Goal: Book appointment/travel/reservation

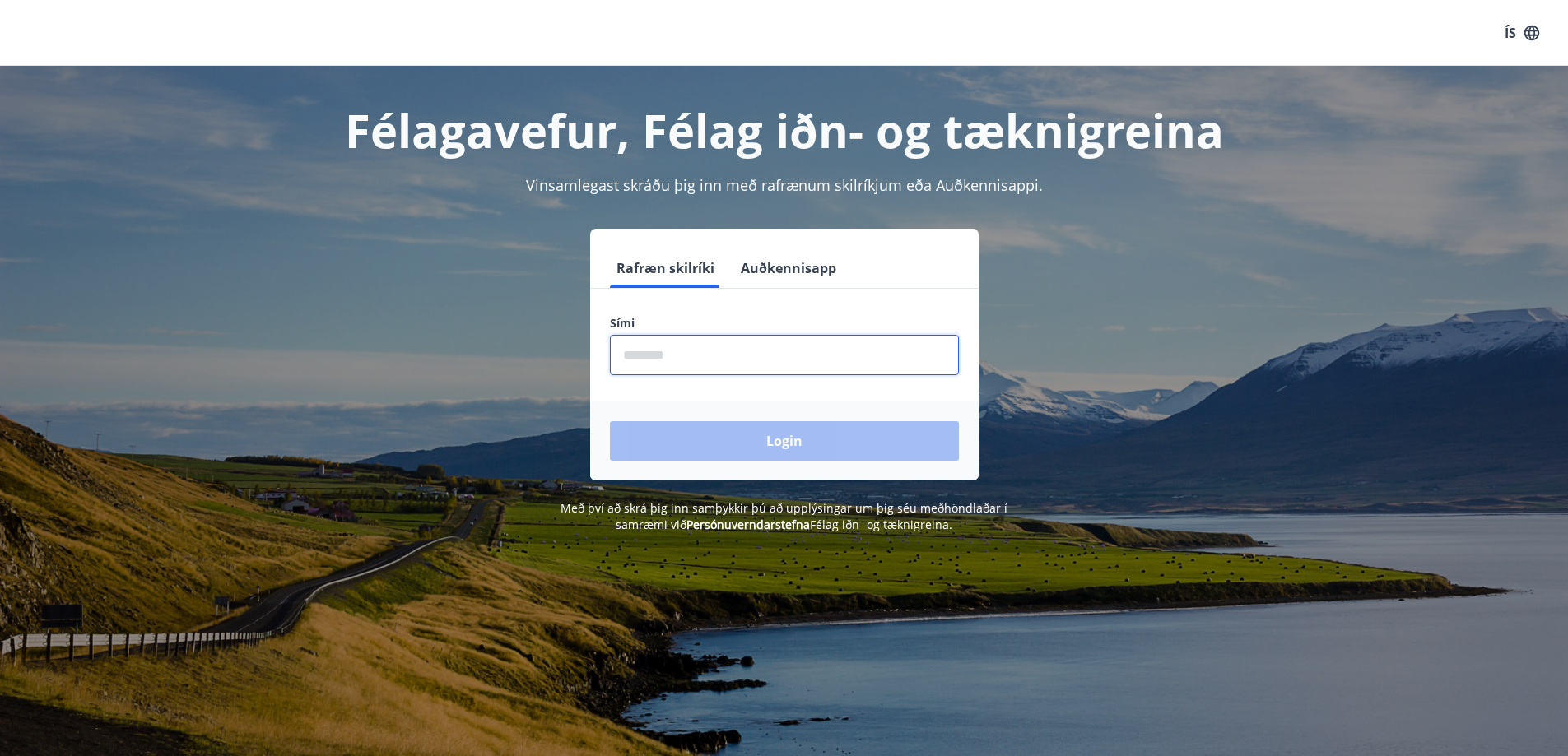
click at [669, 357] on input "phone" at bounding box center [784, 355] width 349 height 40
type input "********"
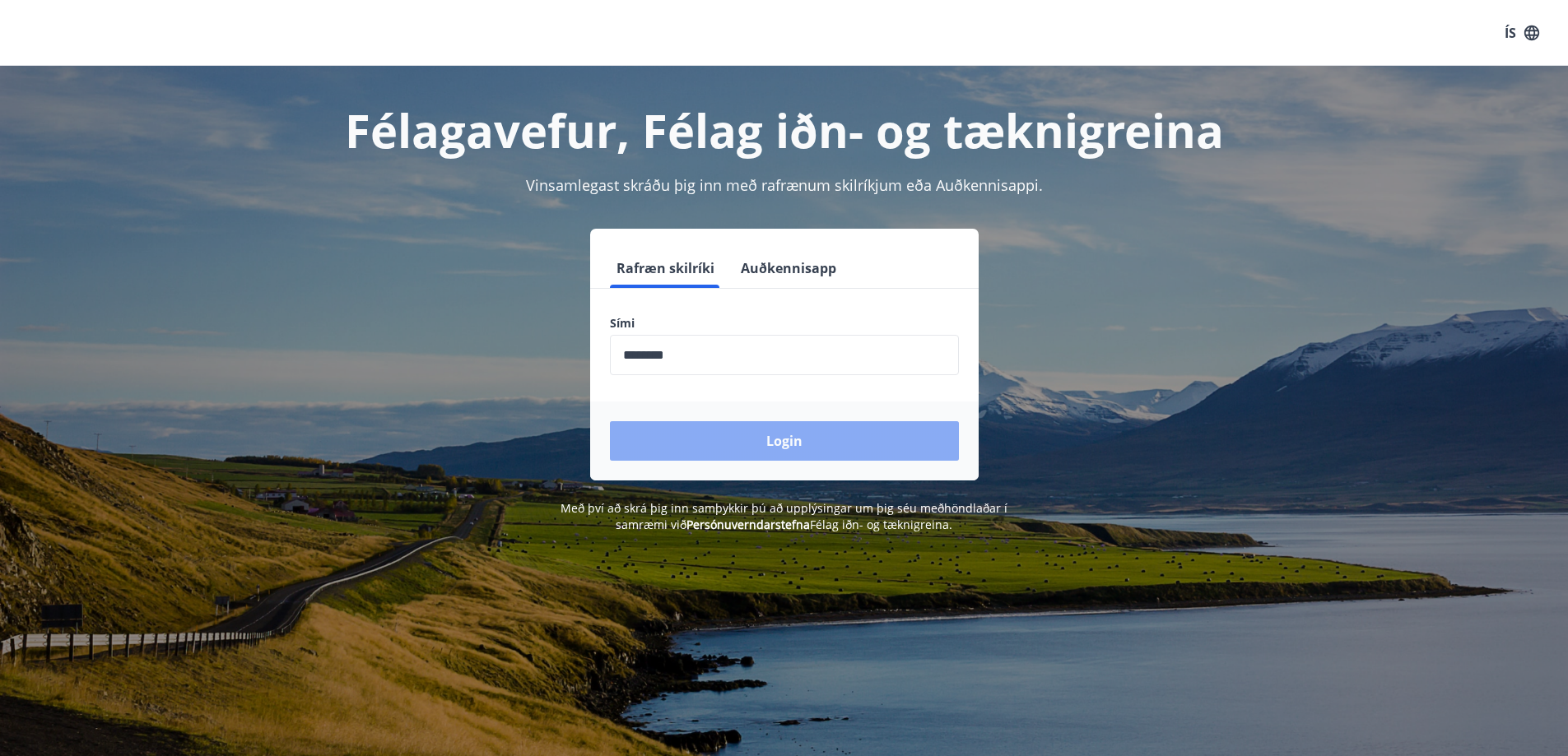
click at [755, 435] on button "Login" at bounding box center [784, 441] width 349 height 39
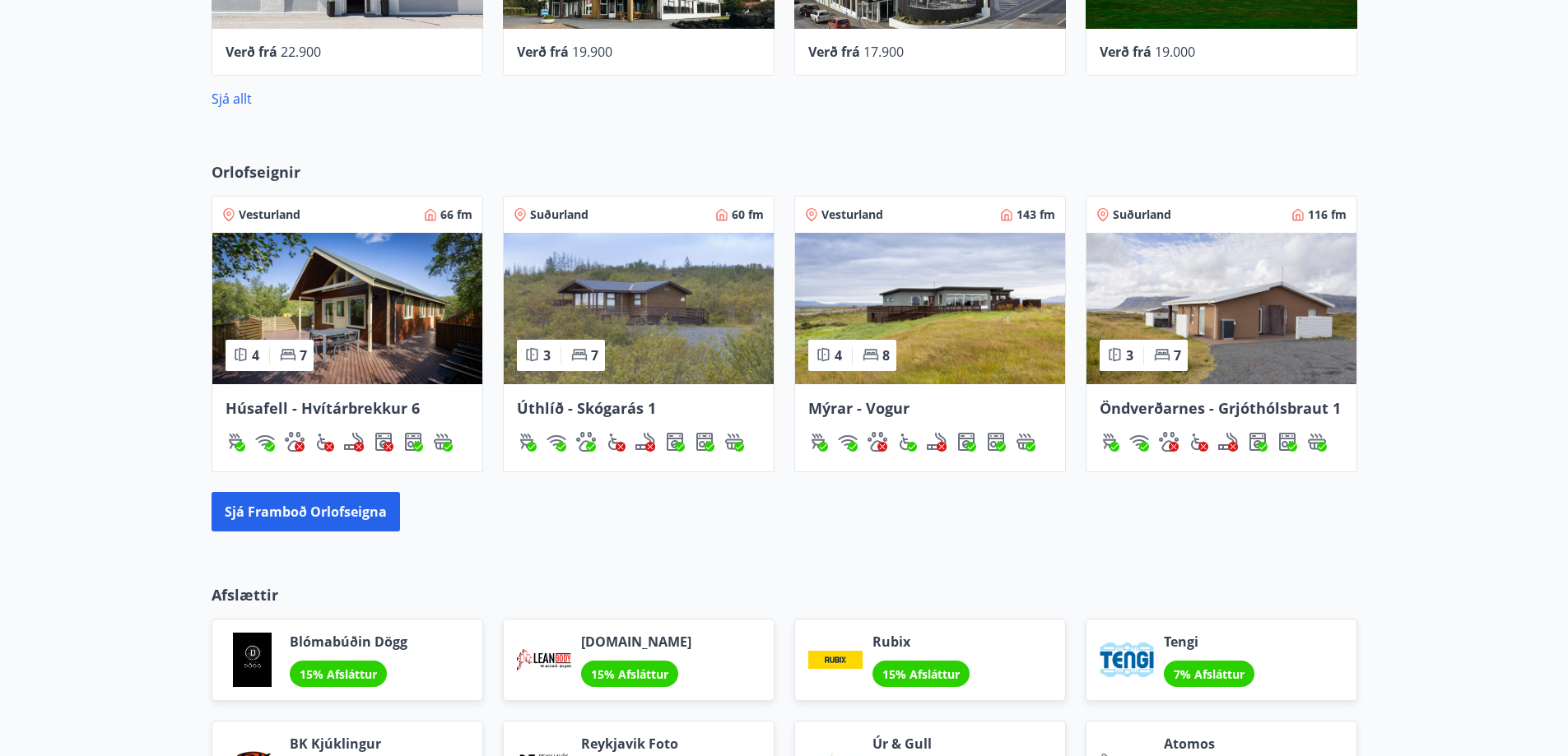
scroll to position [842, 0]
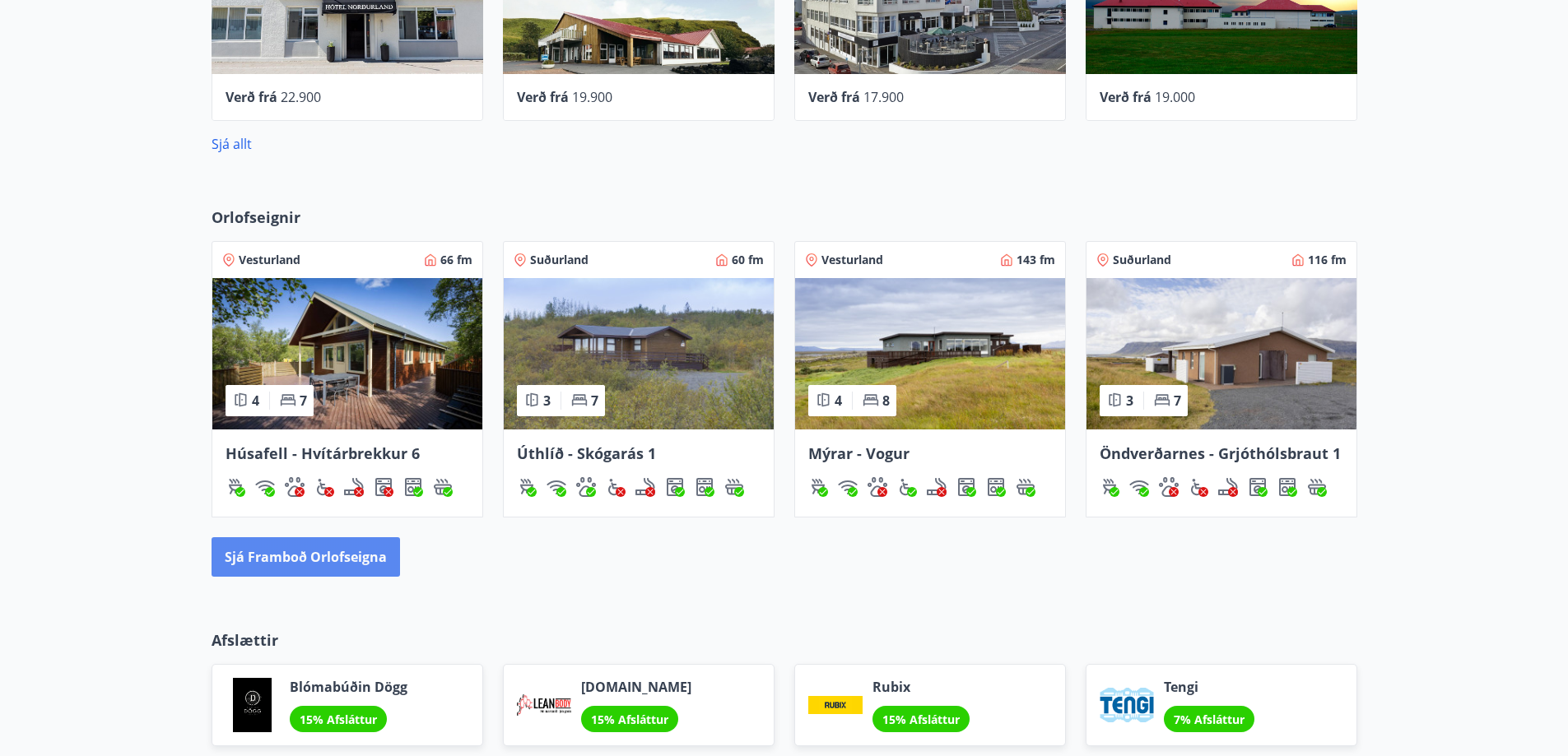
click at [305, 560] on button "Sjá framboð orlofseigna" at bounding box center [306, 557] width 189 height 39
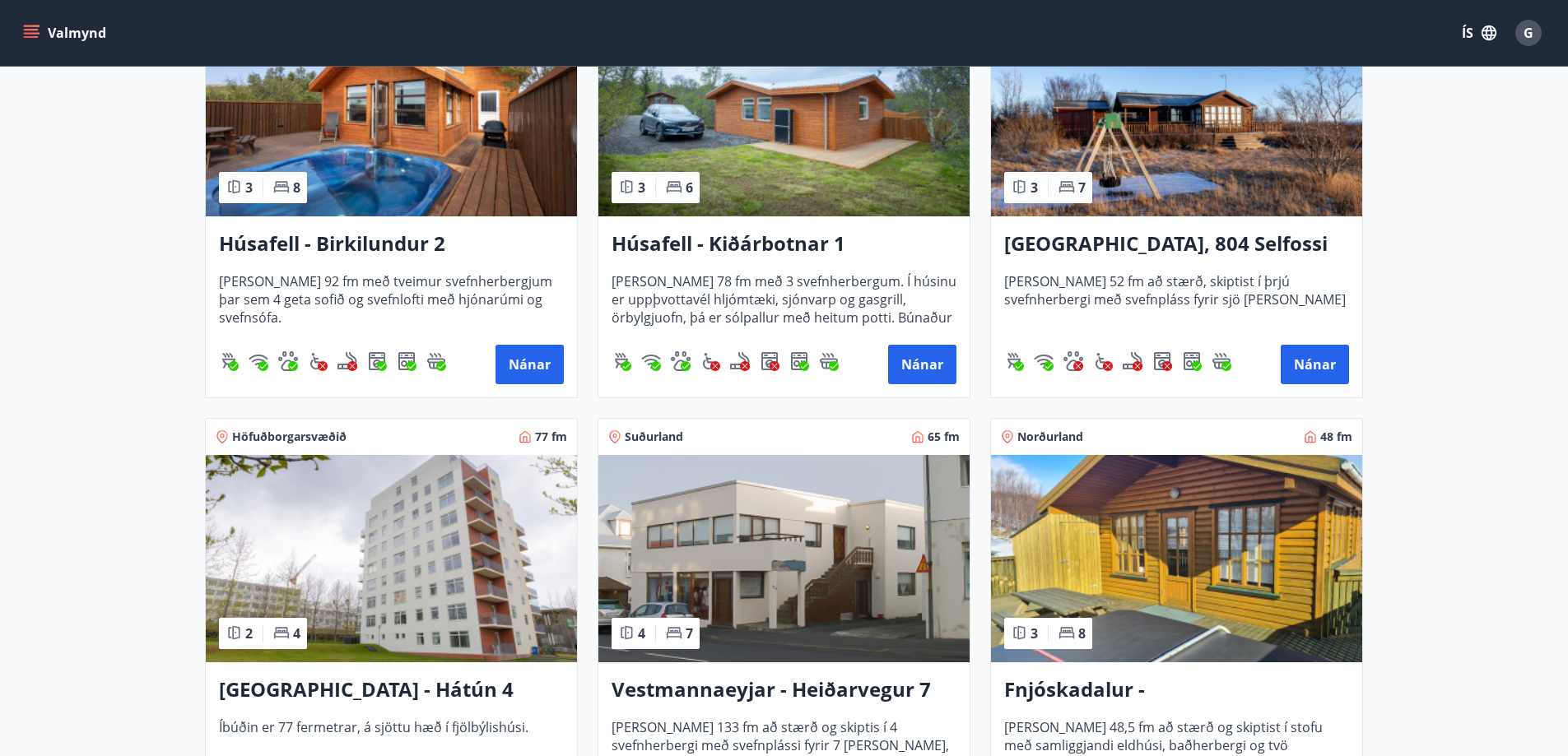
scroll to position [1481, 0]
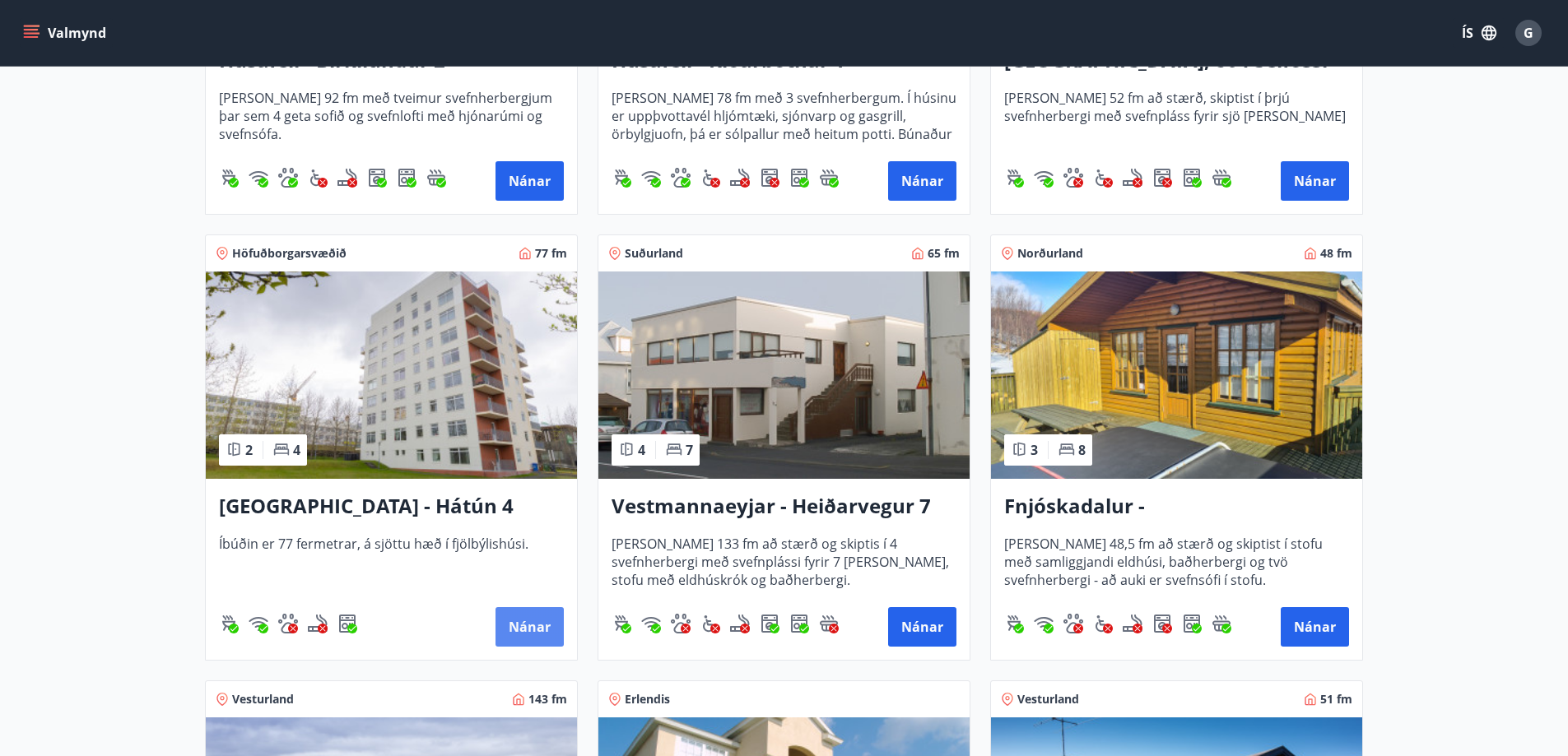
click at [540, 622] on button "Nánar" at bounding box center [530, 626] width 68 height 39
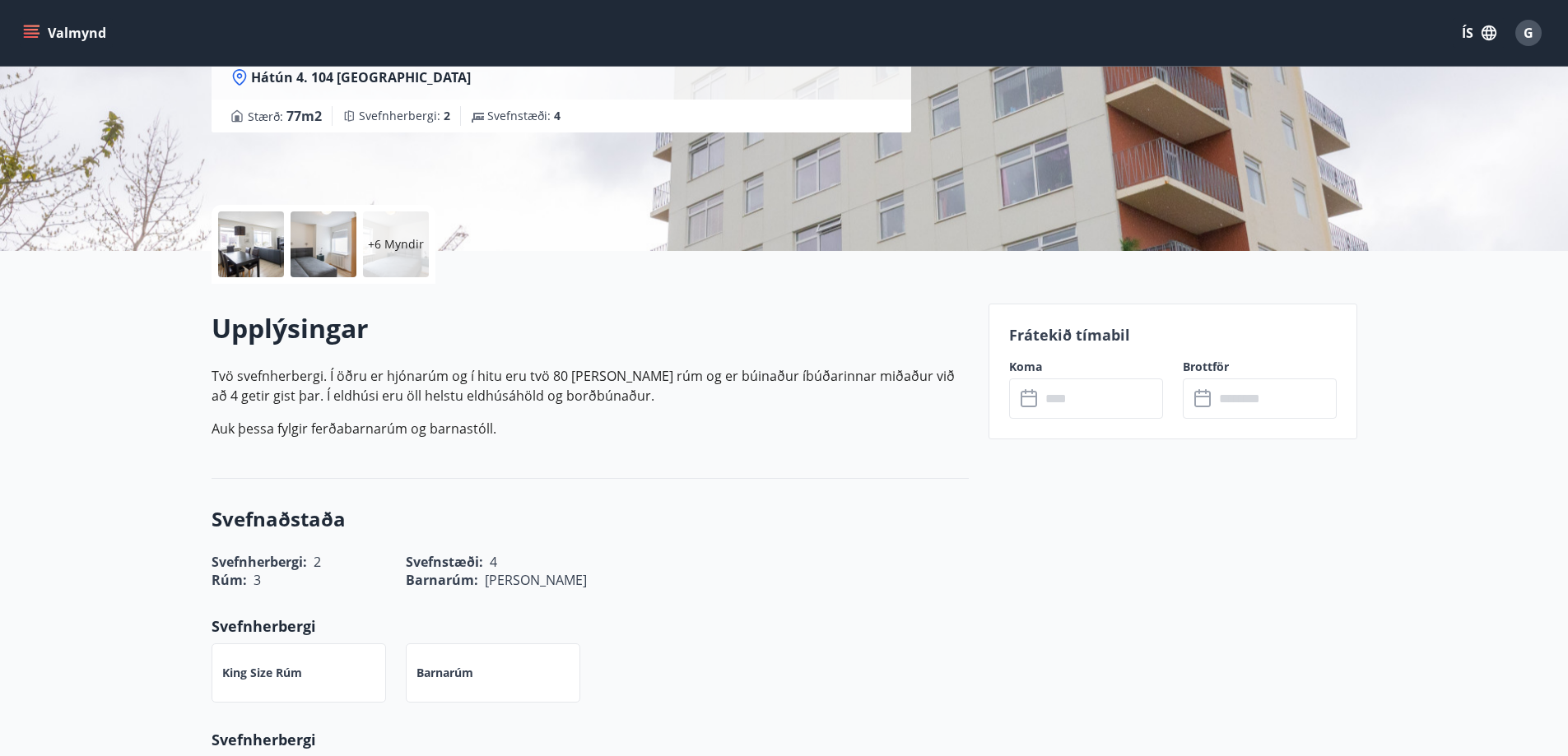
scroll to position [246, 0]
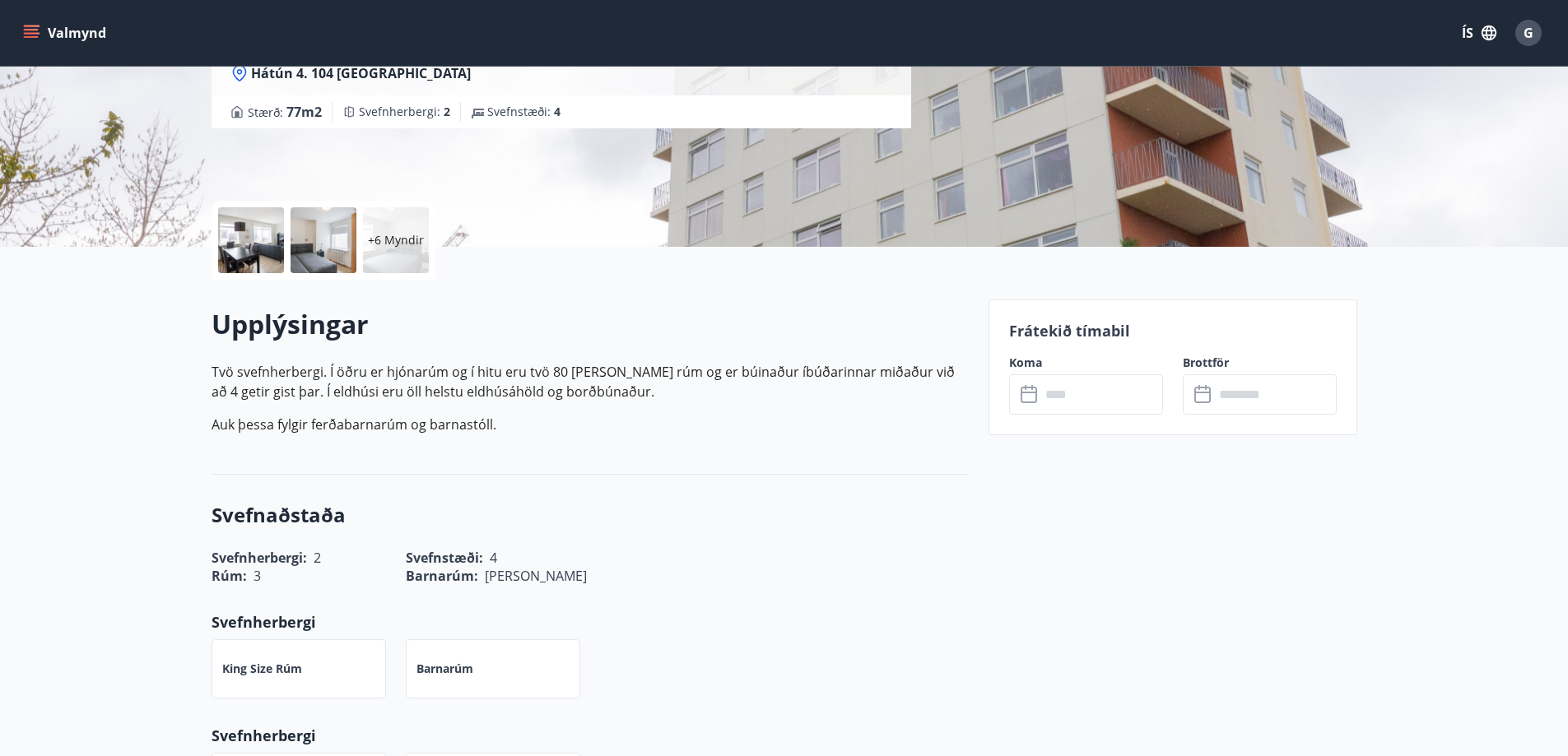
click at [1090, 405] on input "text" at bounding box center [1101, 394] width 122 height 40
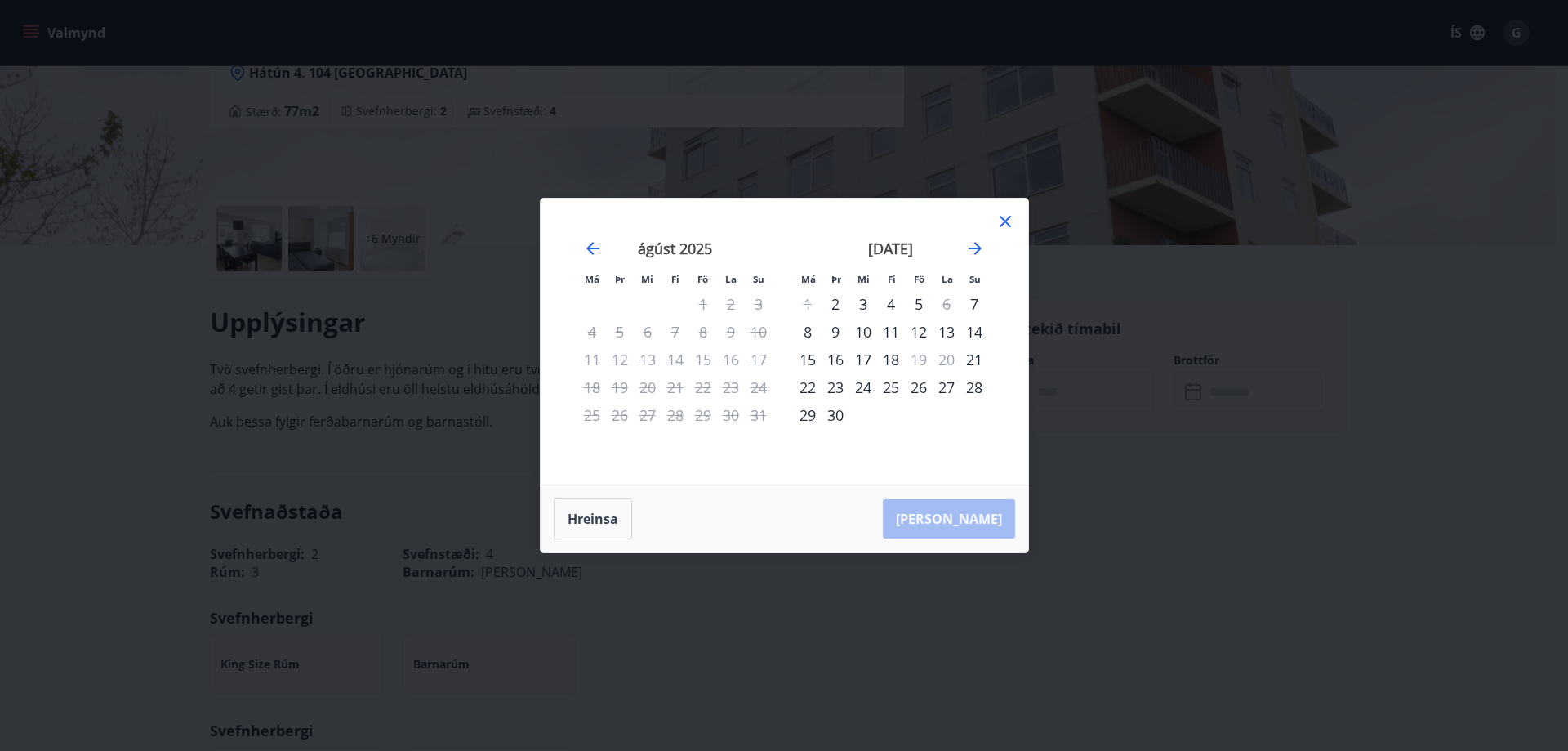
click at [927, 329] on div "12" at bounding box center [919, 332] width 28 height 28
click at [975, 335] on div "14" at bounding box center [975, 332] width 28 height 28
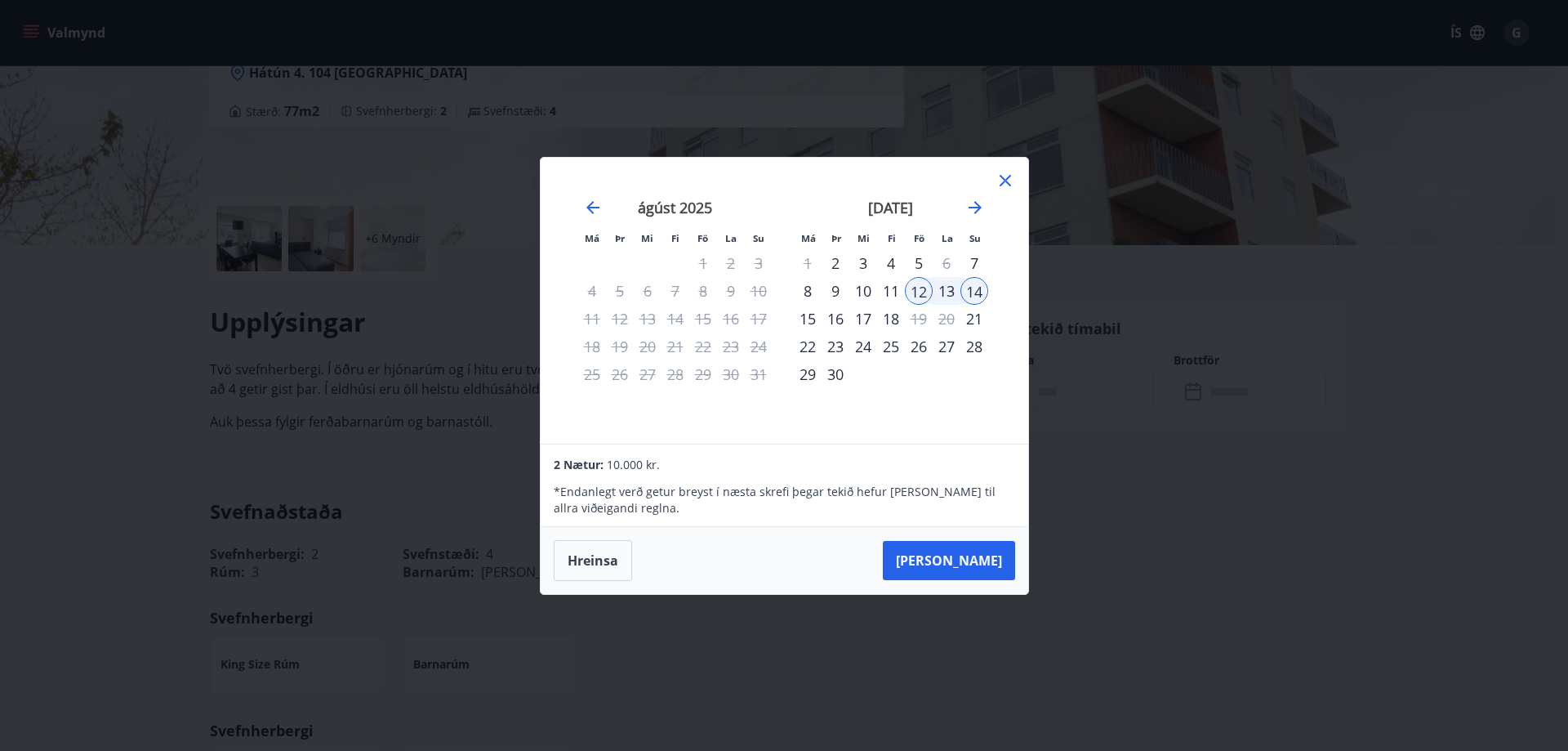
click at [1006, 179] on icon at bounding box center [1005, 181] width 11 height 11
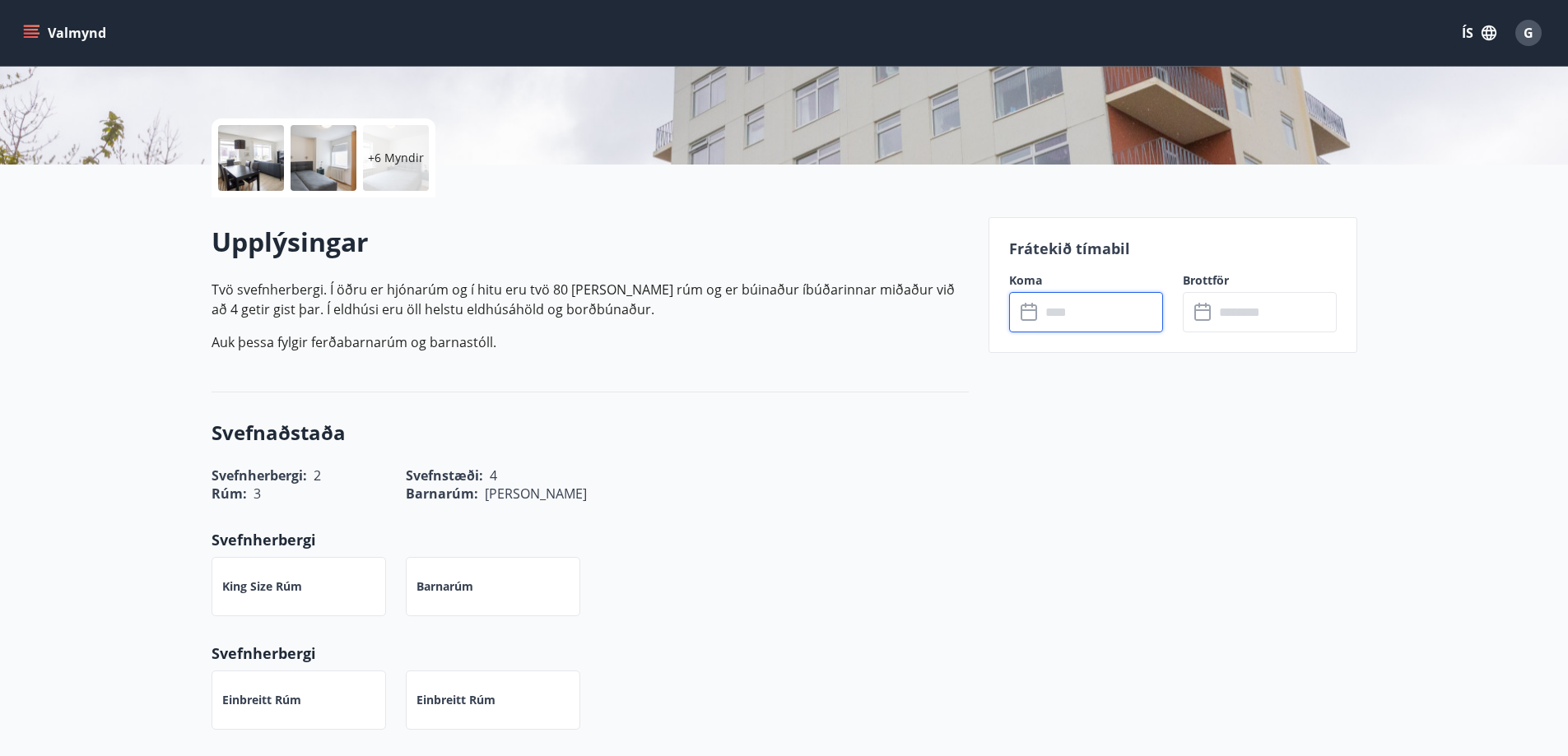
scroll to position [494, 0]
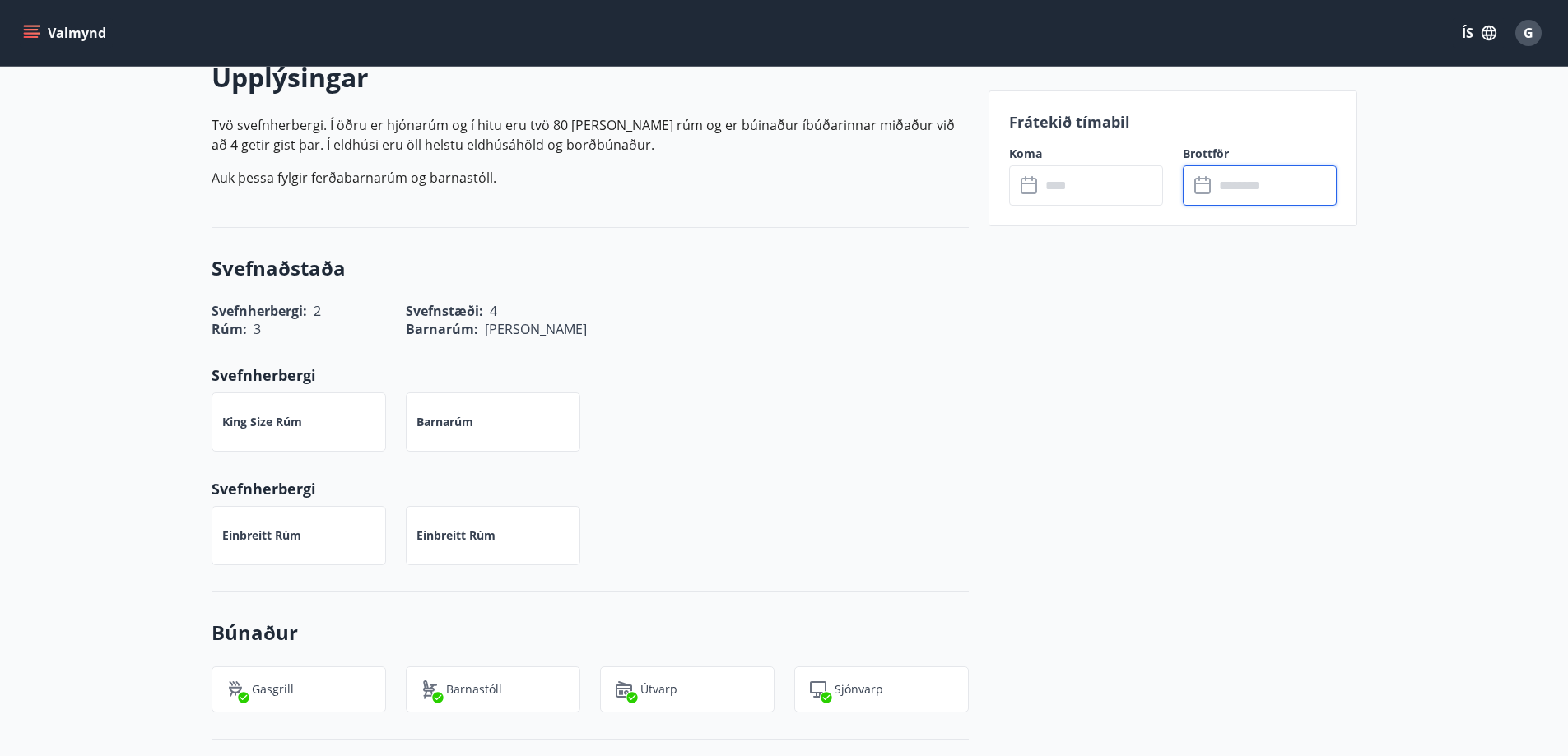
click at [1253, 197] on input "text" at bounding box center [1275, 185] width 122 height 40
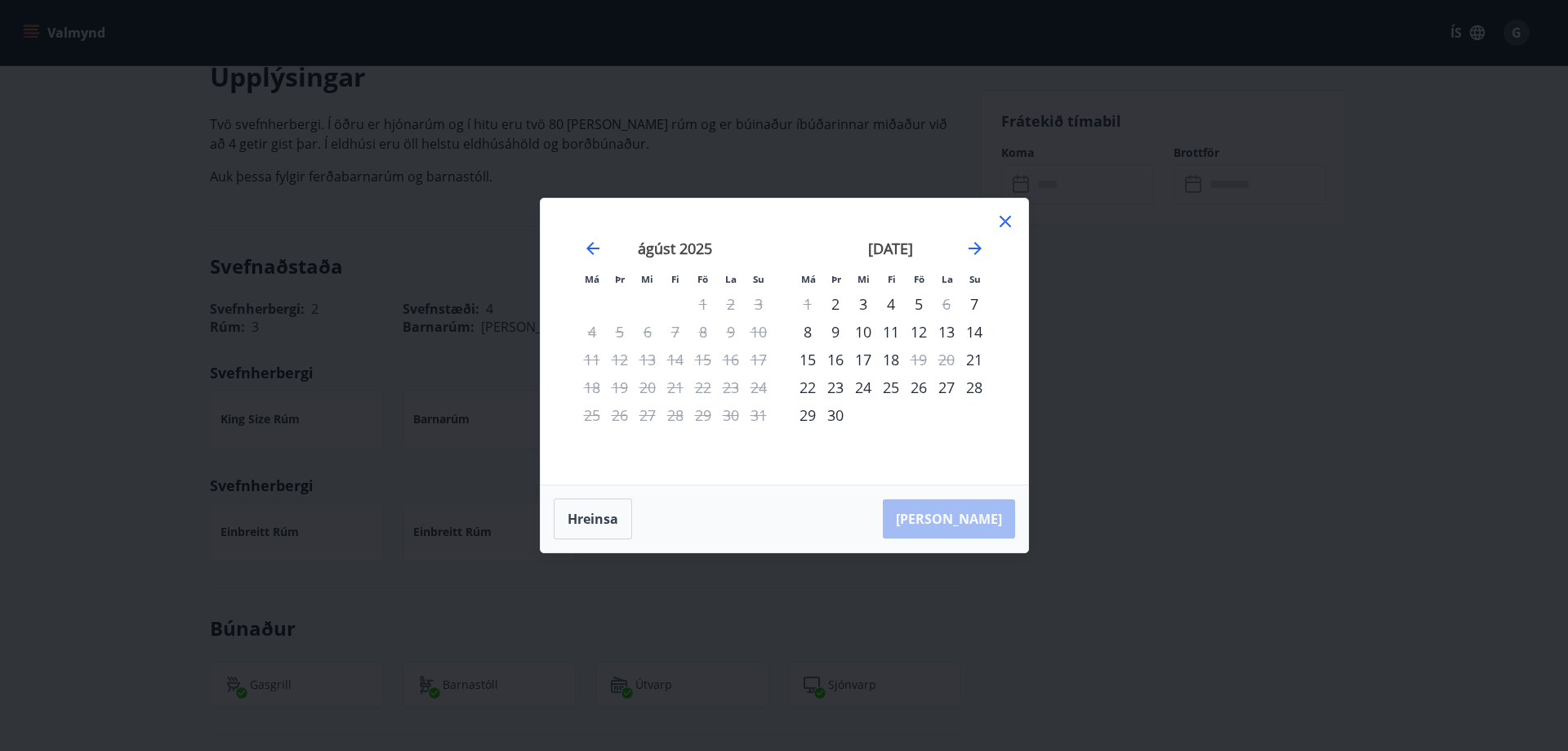
click at [1009, 223] on icon at bounding box center [1005, 221] width 19 height 19
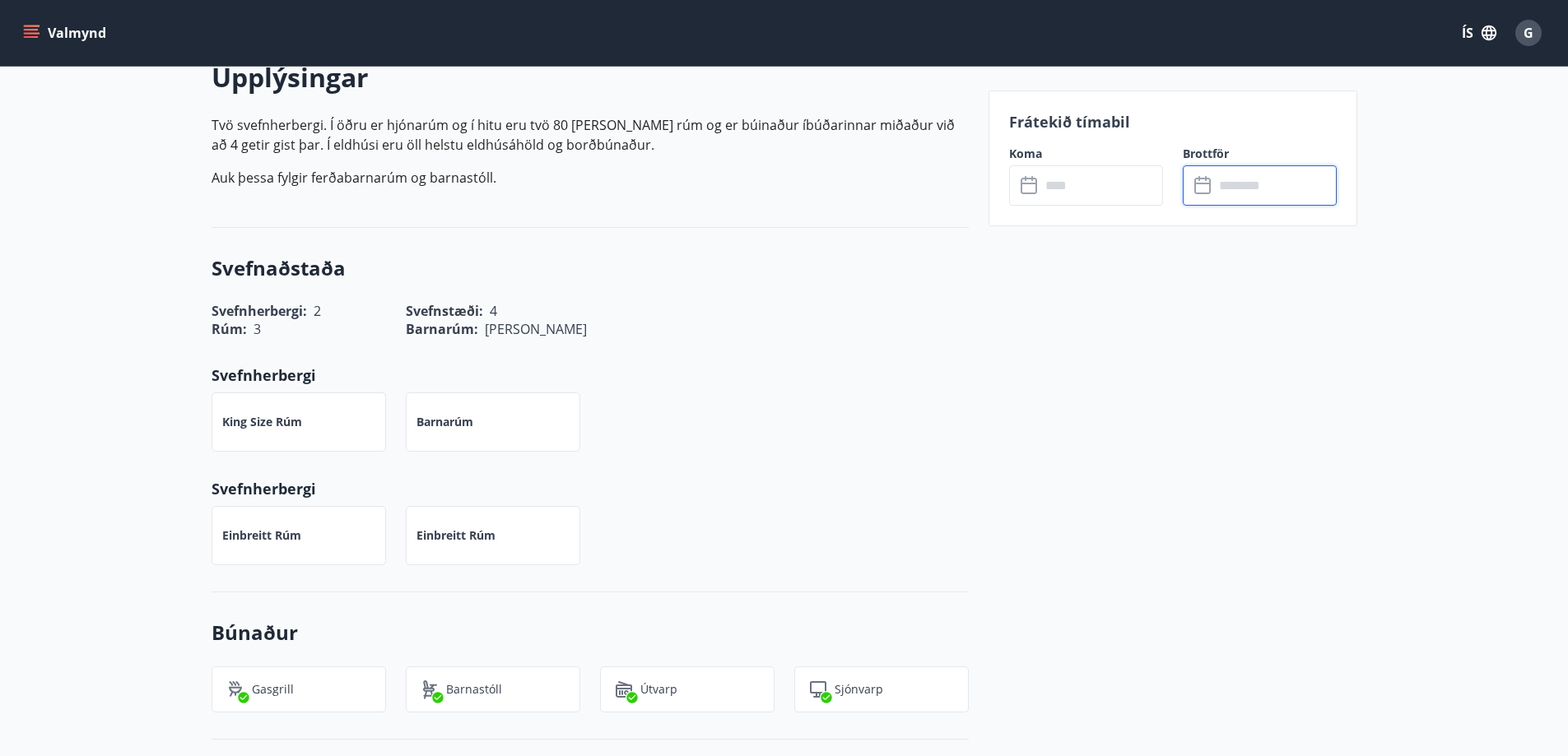
click at [1055, 198] on input "text" at bounding box center [1101, 185] width 122 height 40
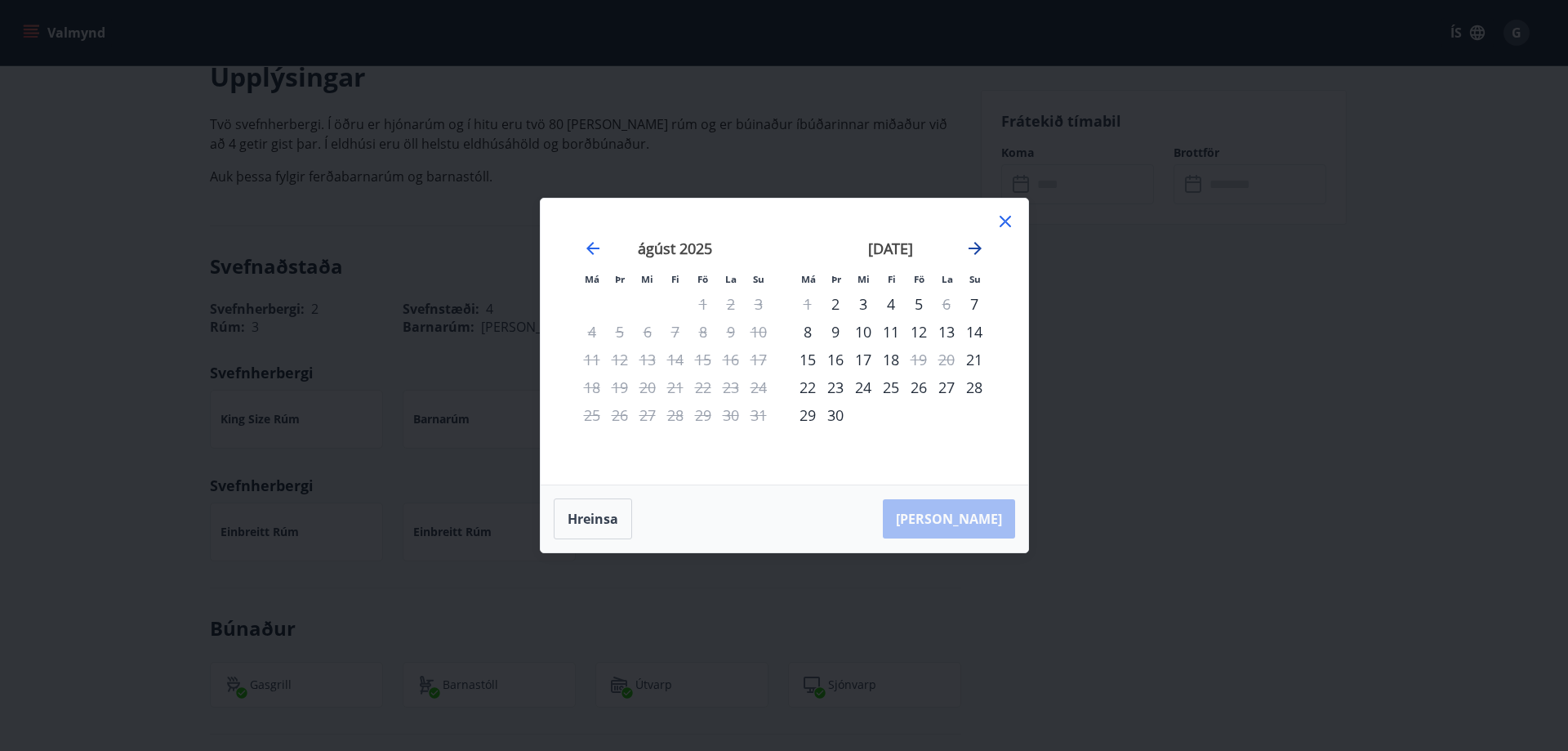
click at [979, 245] on icon "Move forward to switch to the next month." at bounding box center [975, 248] width 19 height 19
drag, startPoint x: 979, startPoint y: 245, endPoint x: 978, endPoint y: 252, distance: 7.1
click at [978, 252] on icon "Move forward to switch to the next month." at bounding box center [975, 248] width 19 height 19
click at [588, 249] on icon "Move backward to switch to the previous month." at bounding box center [593, 248] width 13 height 13
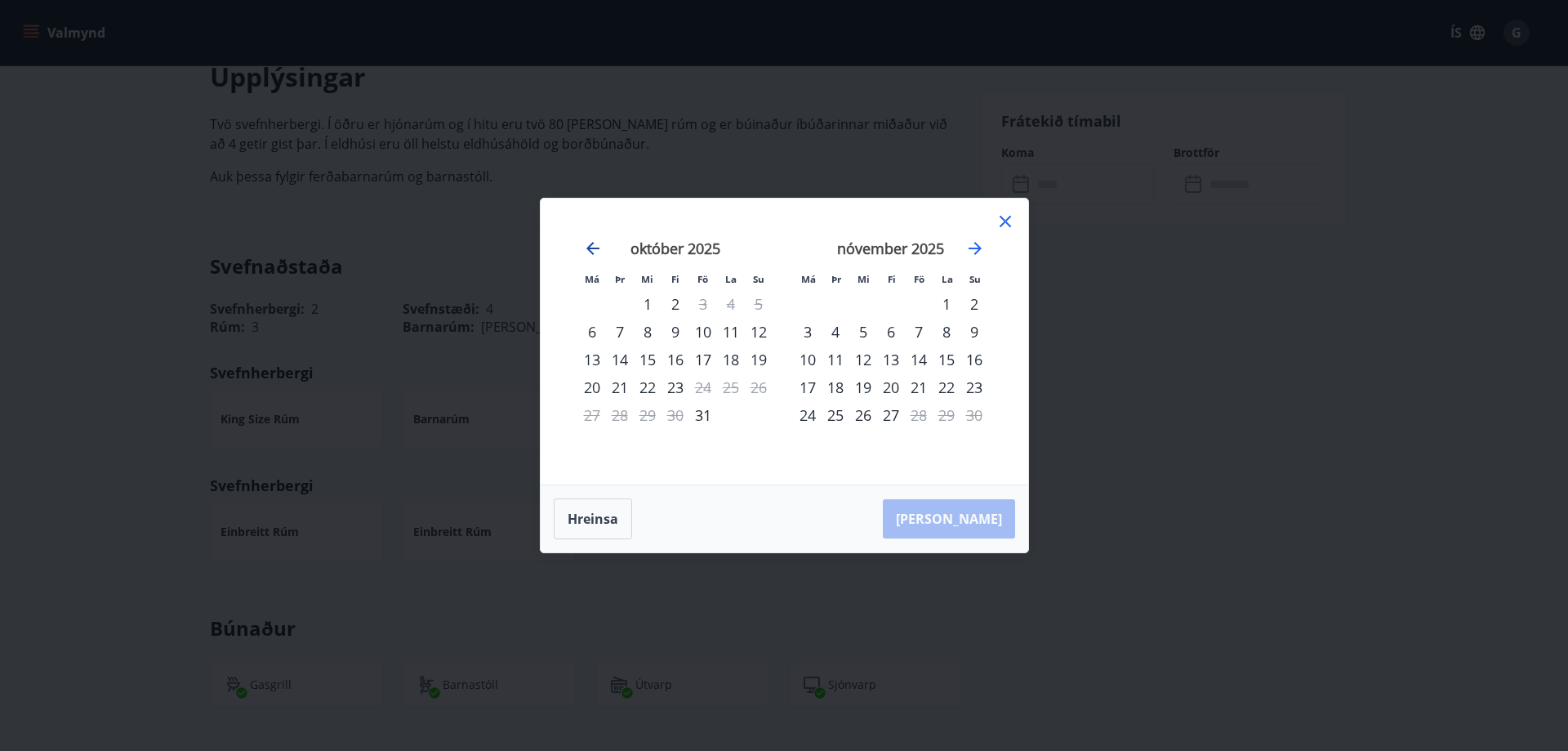
click at [588, 249] on icon "Move backward to switch to the previous month." at bounding box center [593, 248] width 13 height 13
click at [976, 253] on icon "Move forward to switch to the next month." at bounding box center [975, 248] width 13 height 13
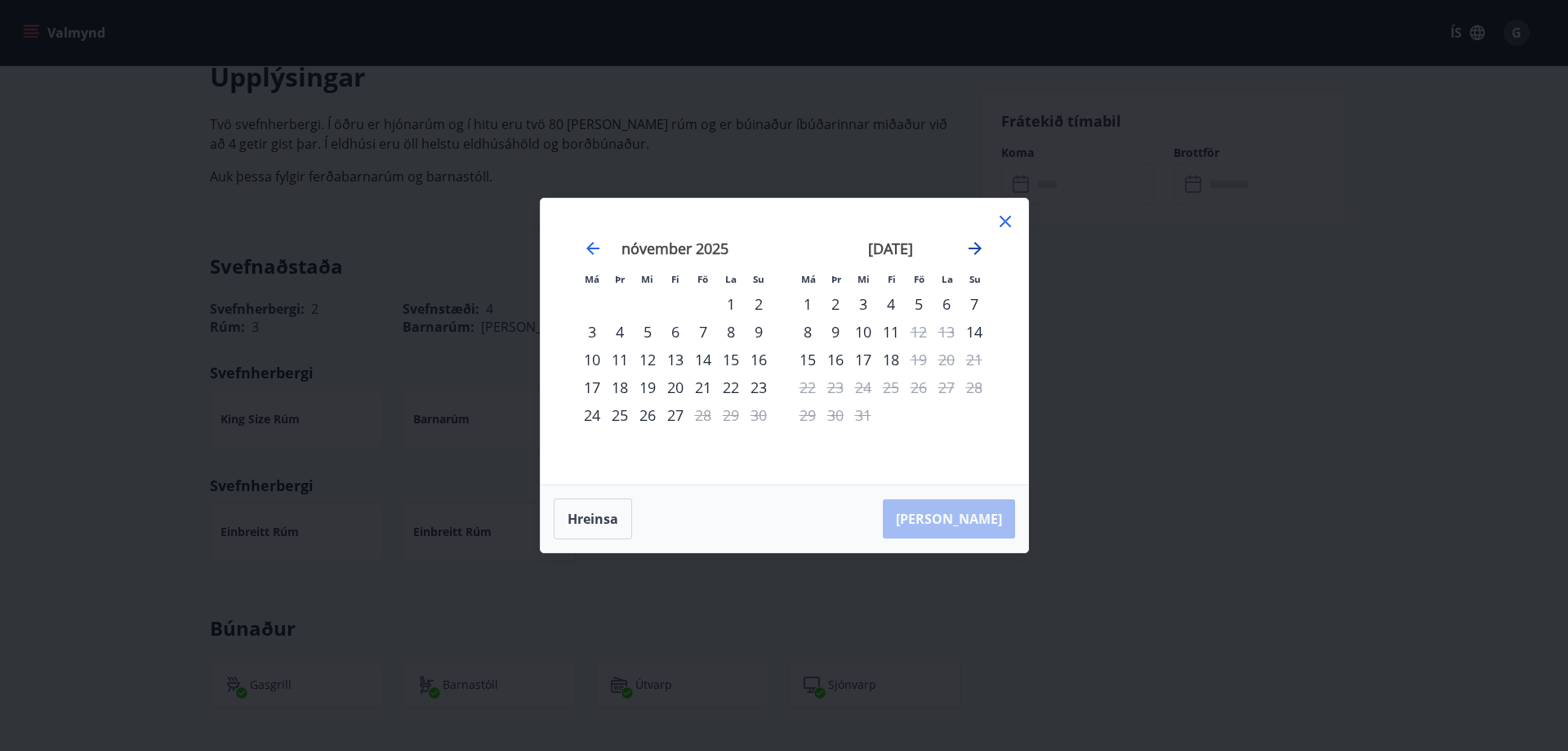
click at [976, 253] on icon "Move forward to switch to the next month." at bounding box center [975, 248] width 13 height 13
click at [976, 254] on icon "Move forward to switch to the next month." at bounding box center [975, 248] width 19 height 19
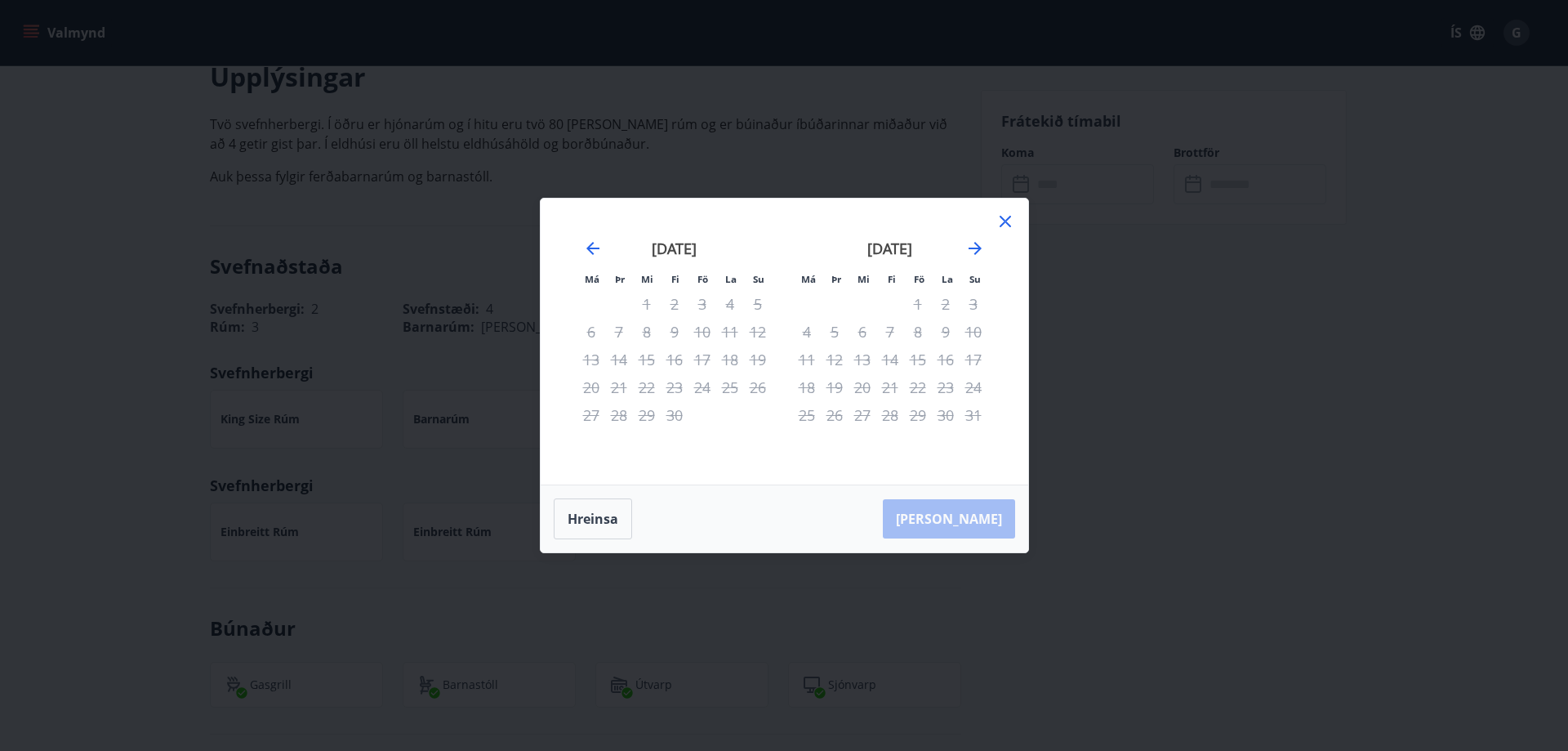
click at [1000, 230] on icon at bounding box center [1005, 221] width 19 height 19
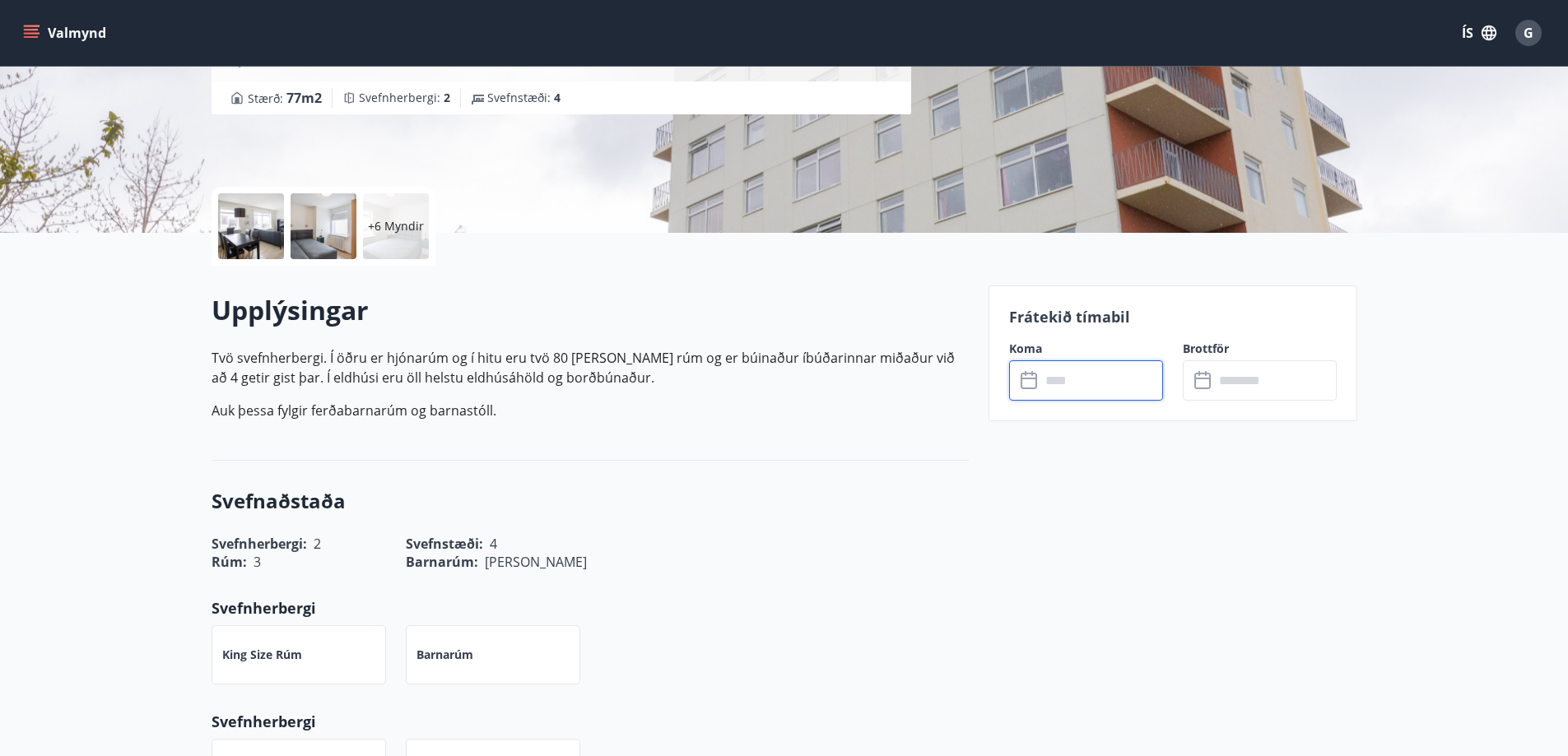
scroll to position [82, 0]
